Goal: Transaction & Acquisition: Purchase product/service

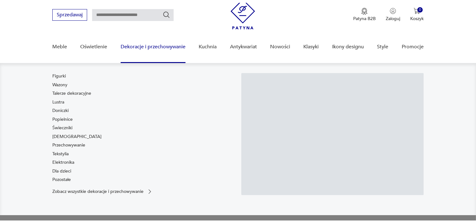
scroll to position [66, 0]
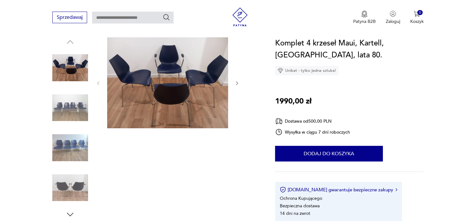
click at [235, 81] on icon "button" at bounding box center [236, 82] width 5 height 5
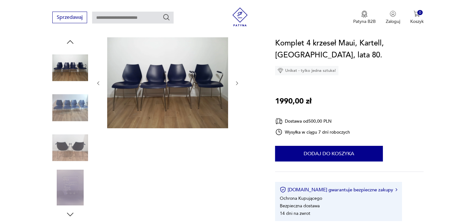
click at [236, 82] on icon "button" at bounding box center [236, 82] width 5 height 5
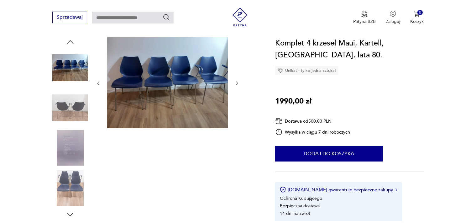
click at [236, 82] on icon "button" at bounding box center [236, 82] width 5 height 5
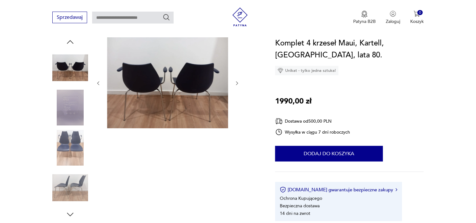
click at [236, 82] on icon "button" at bounding box center [236, 82] width 5 height 5
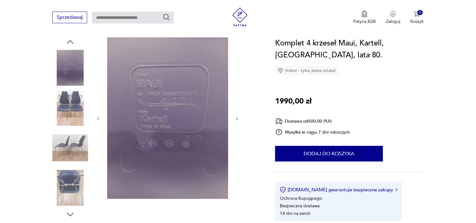
click at [236, 82] on div at bounding box center [168, 118] width 144 height 162
click at [81, 107] on img at bounding box center [70, 108] width 36 height 36
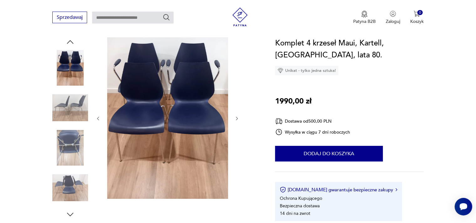
scroll to position [0, 0]
